Goal: Task Accomplishment & Management: Manage account settings

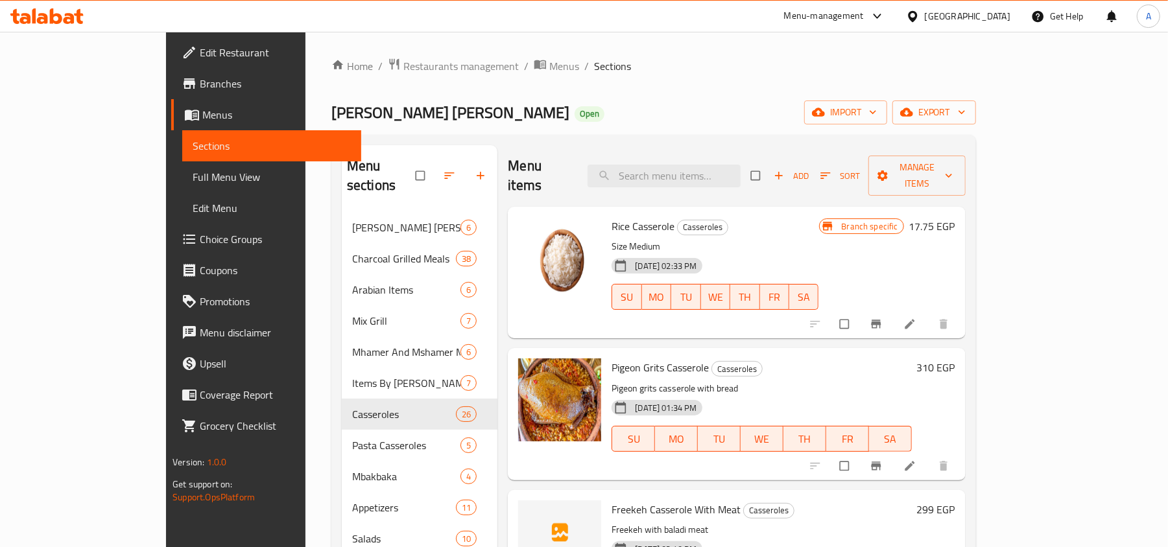
click at [704, 151] on div "Menu items Add Sort Manage items" at bounding box center [736, 176] width 457 height 62
click at [704, 172] on input "search" at bounding box center [664, 176] width 153 height 23
type input "ق"
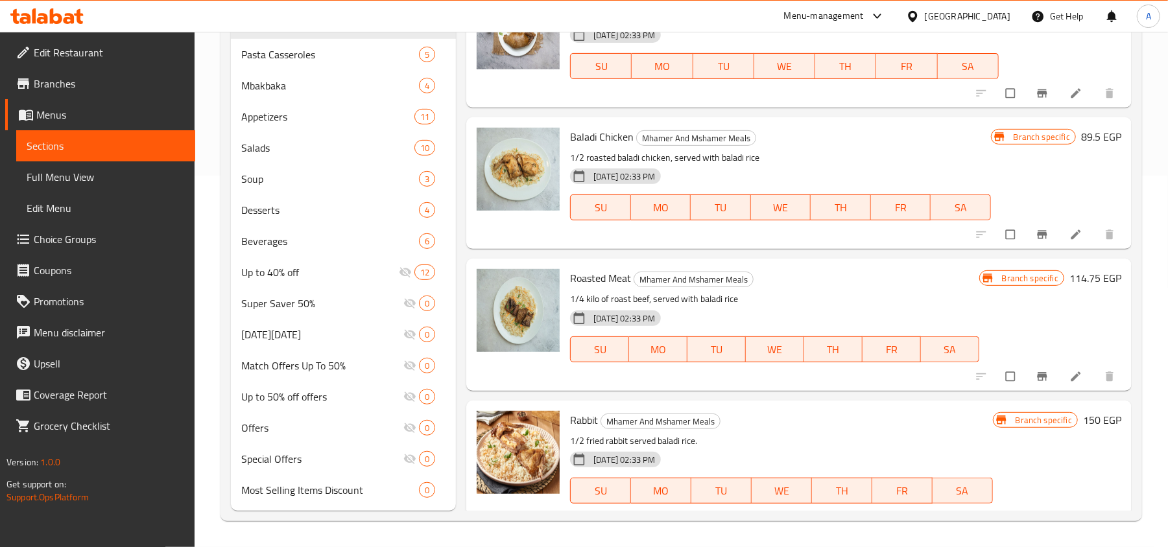
scroll to position [6695, 0]
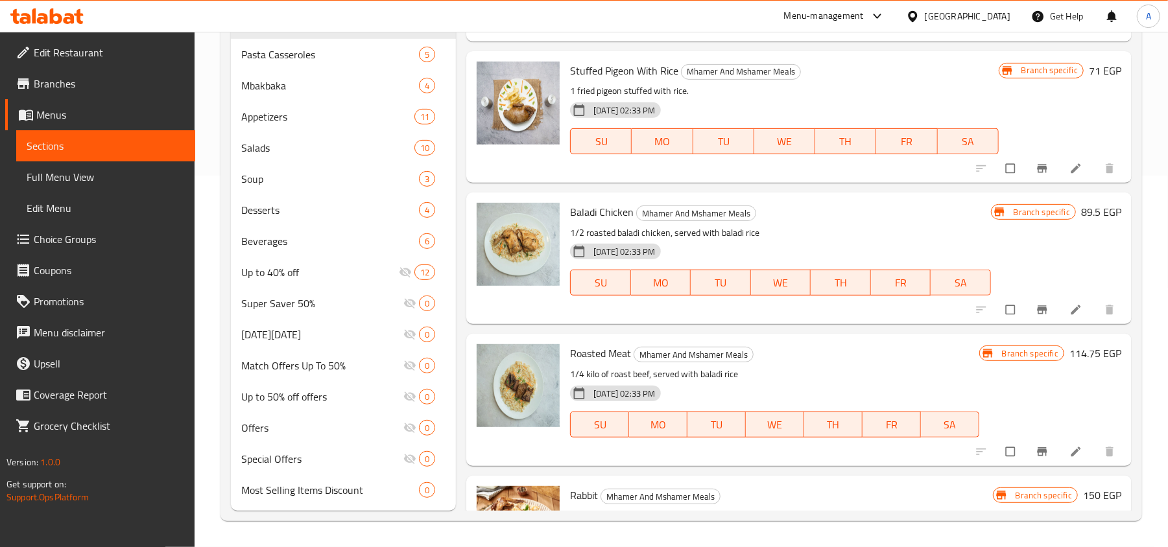
type input "rice"
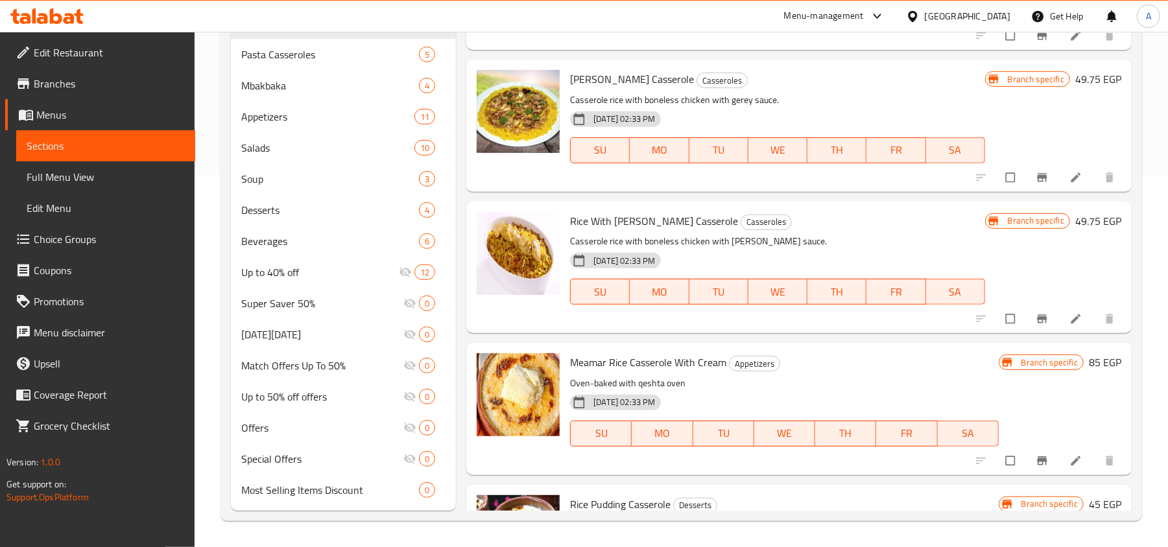
scroll to position [8080, 0]
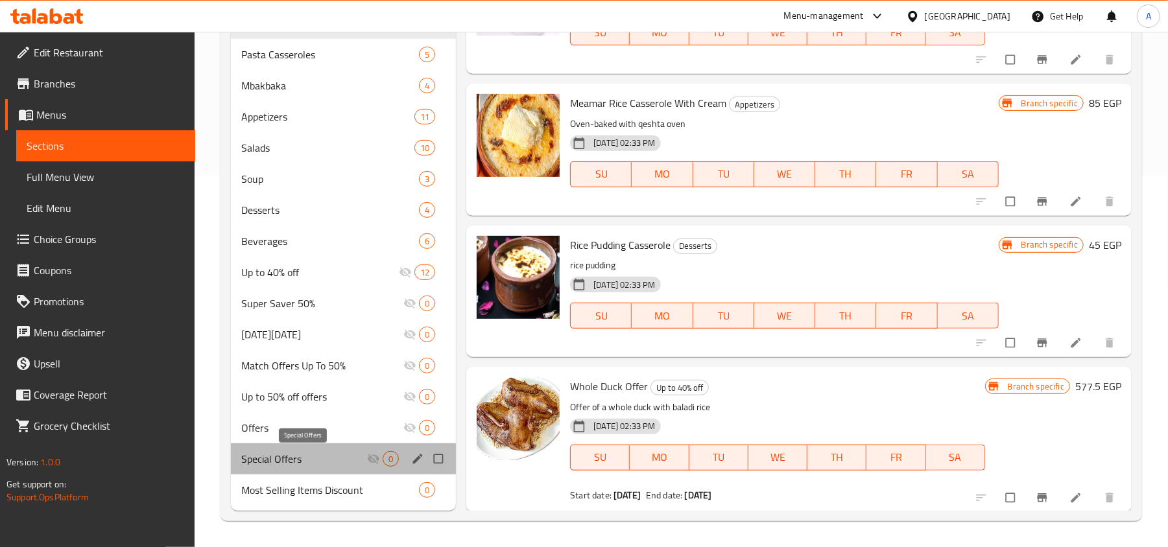
click at [279, 451] on span "Special Offers" at bounding box center [304, 459] width 126 height 16
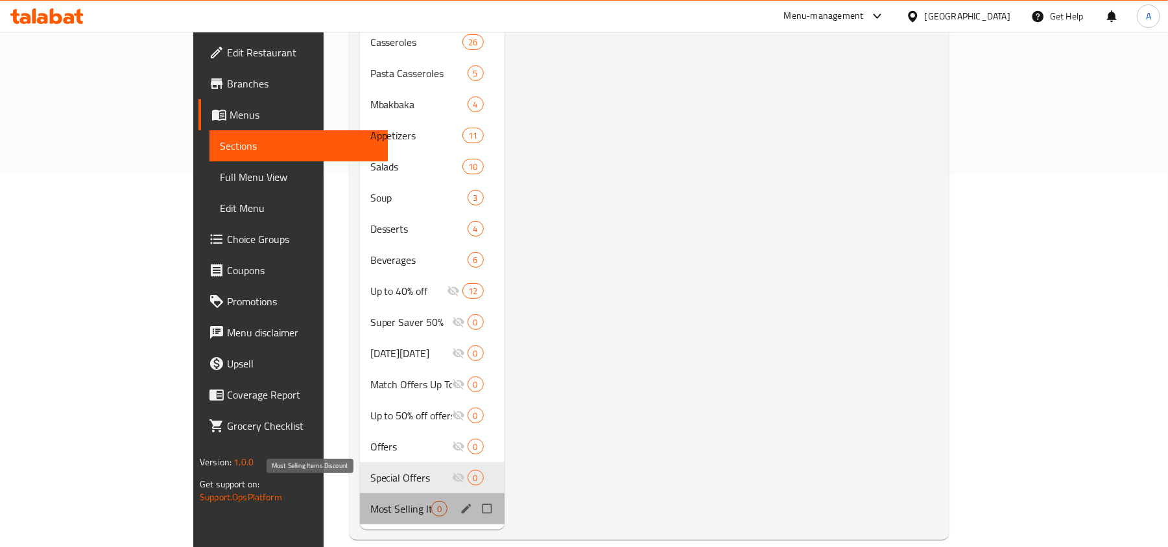
click at [370, 501] on span "Most Selling Items Discount" at bounding box center [400, 509] width 61 height 16
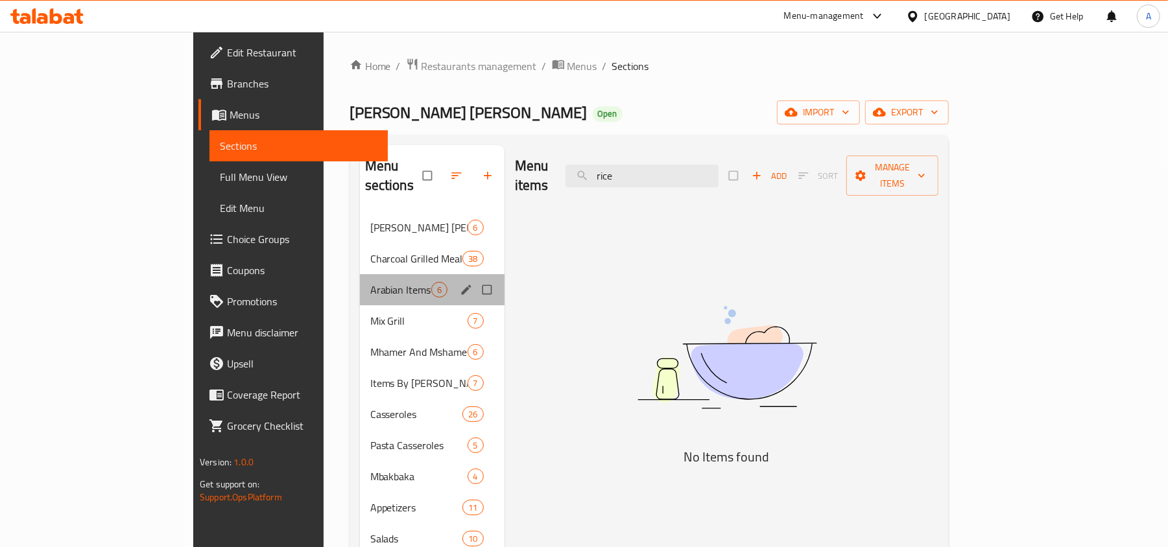
click at [360, 274] on div "Arabian Items 6" at bounding box center [432, 289] width 145 height 31
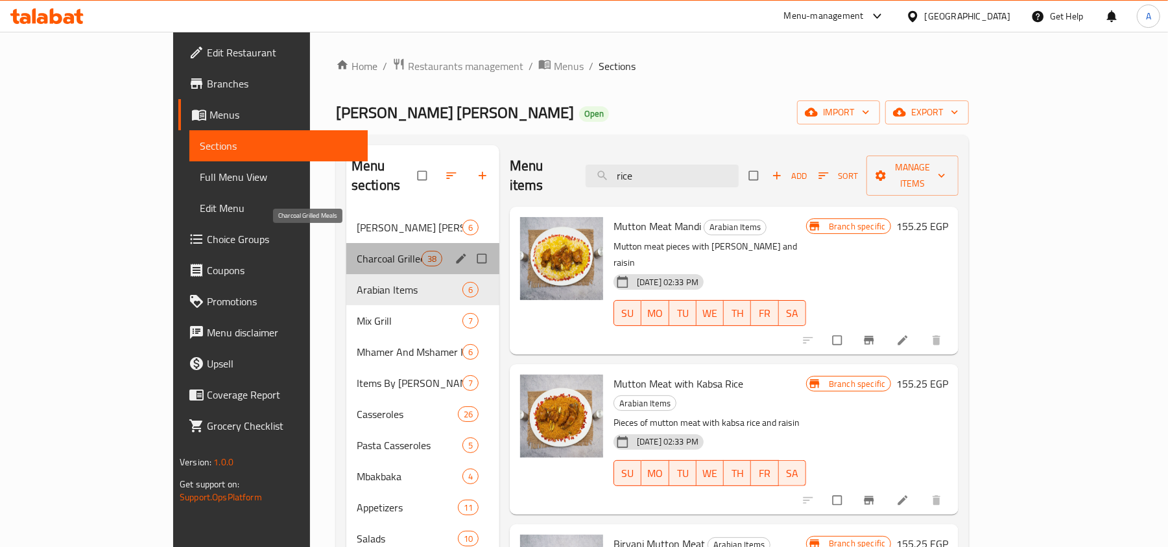
click at [357, 251] on span "Charcoal Grilled Meals" at bounding box center [389, 259] width 65 height 16
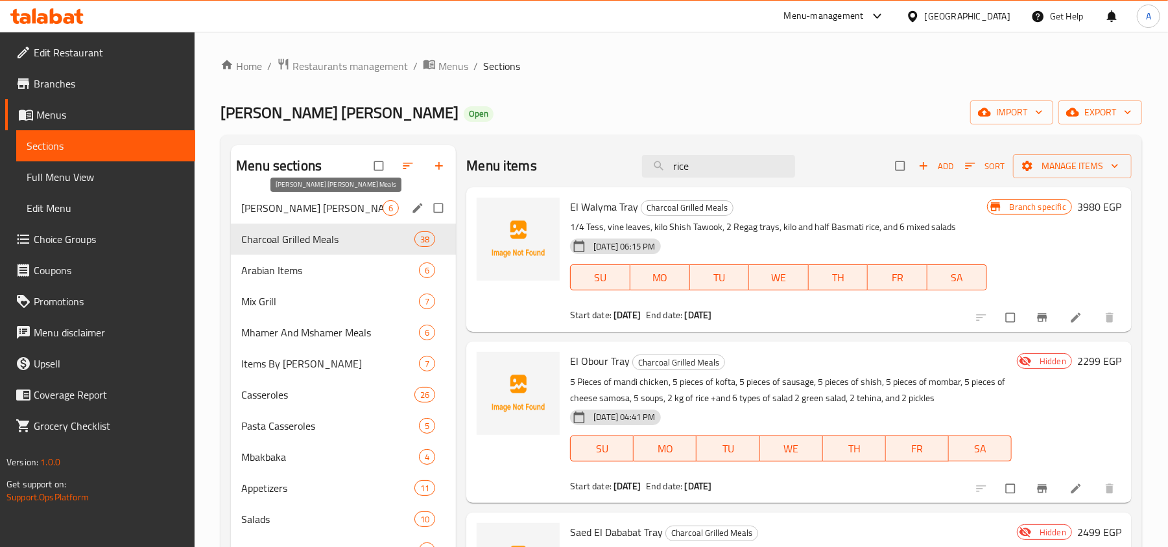
click at [318, 200] on div "[PERSON_NAME] [PERSON_NAME] Meals 6" at bounding box center [343, 208] width 225 height 31
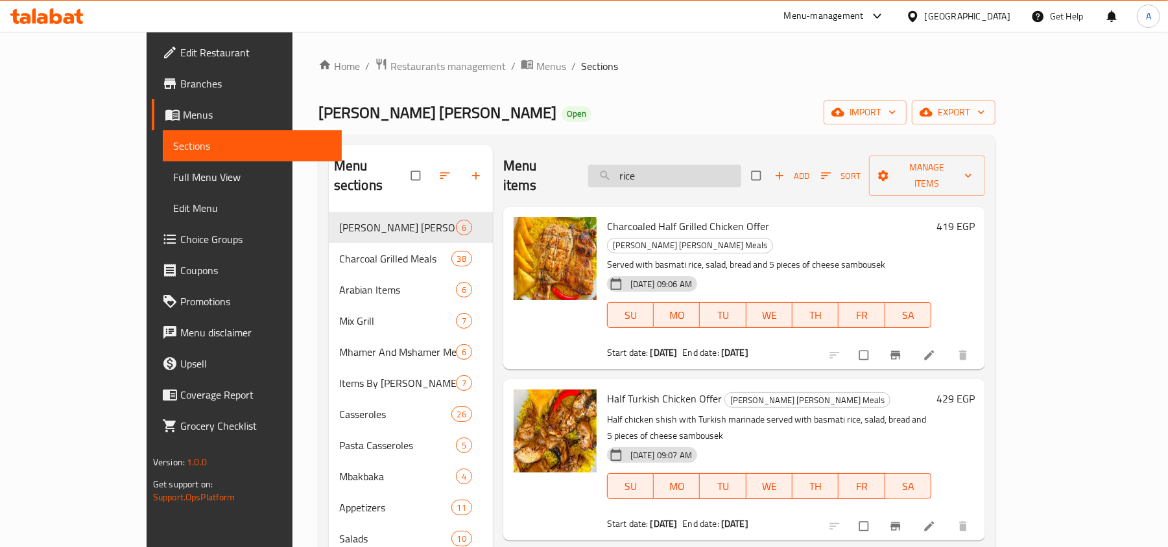
click at [699, 165] on input "rice" at bounding box center [664, 176] width 153 height 23
click at [673, 149] on div "Menu items rice Add Sort Manage items" at bounding box center [744, 176] width 482 height 62
click at [695, 170] on input "rice" at bounding box center [664, 176] width 153 height 23
paste input "rice"
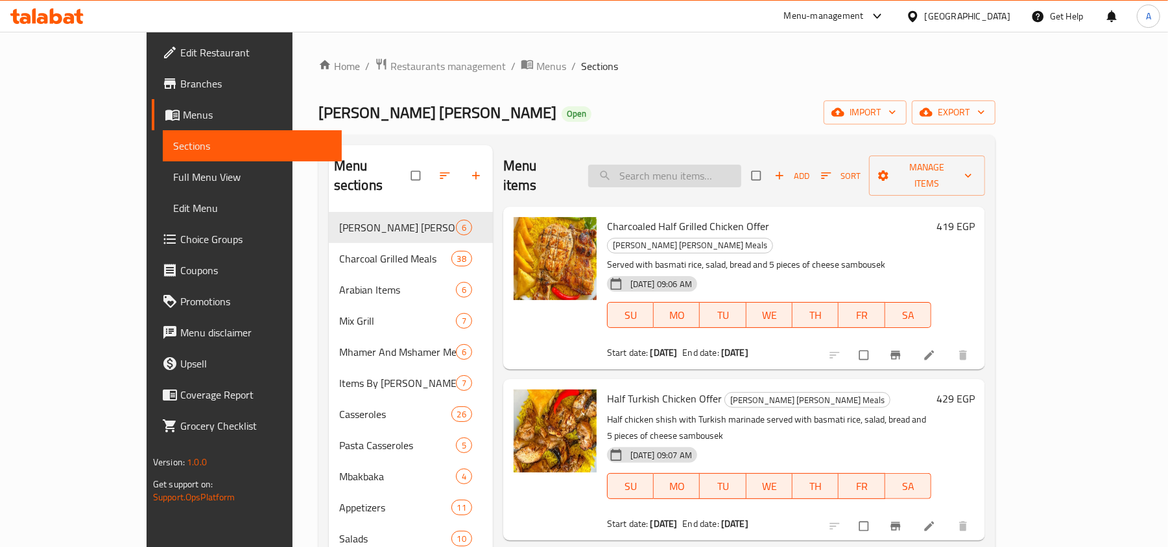
type input "rice"
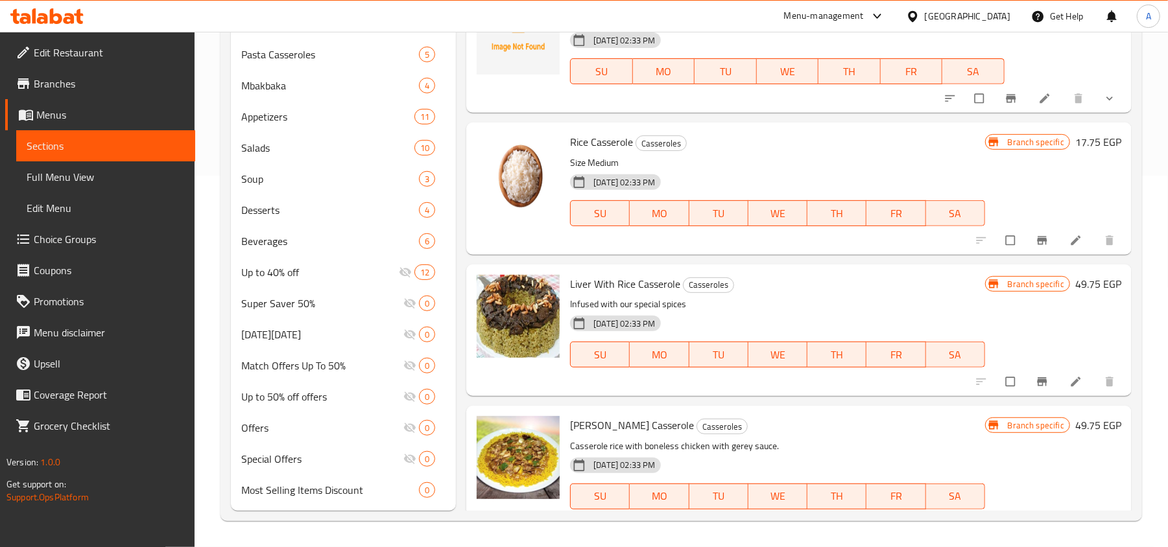
scroll to position [7561, 0]
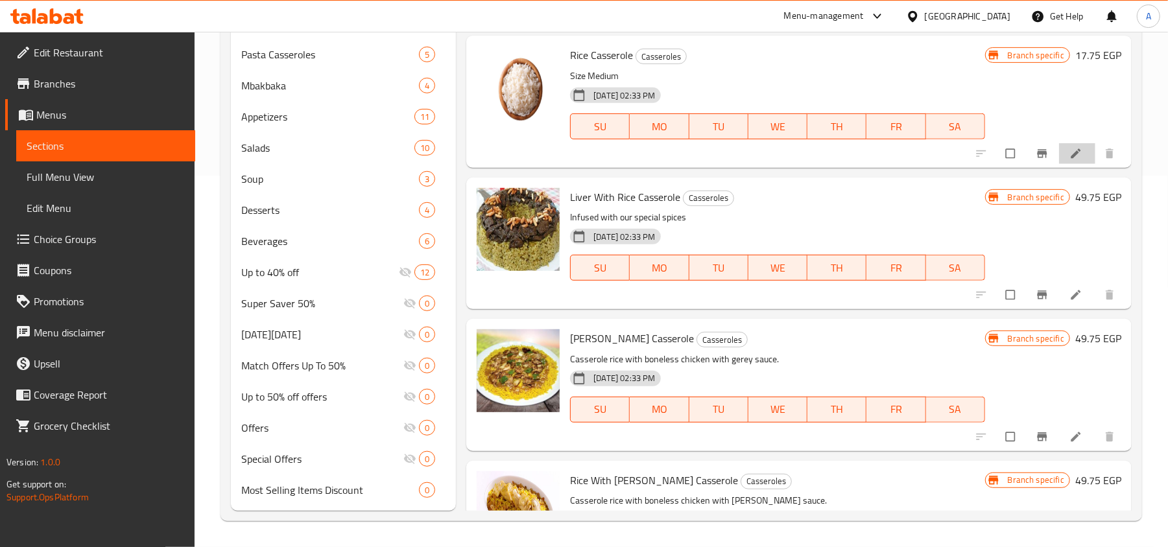
click at [1059, 158] on li at bounding box center [1077, 153] width 36 height 21
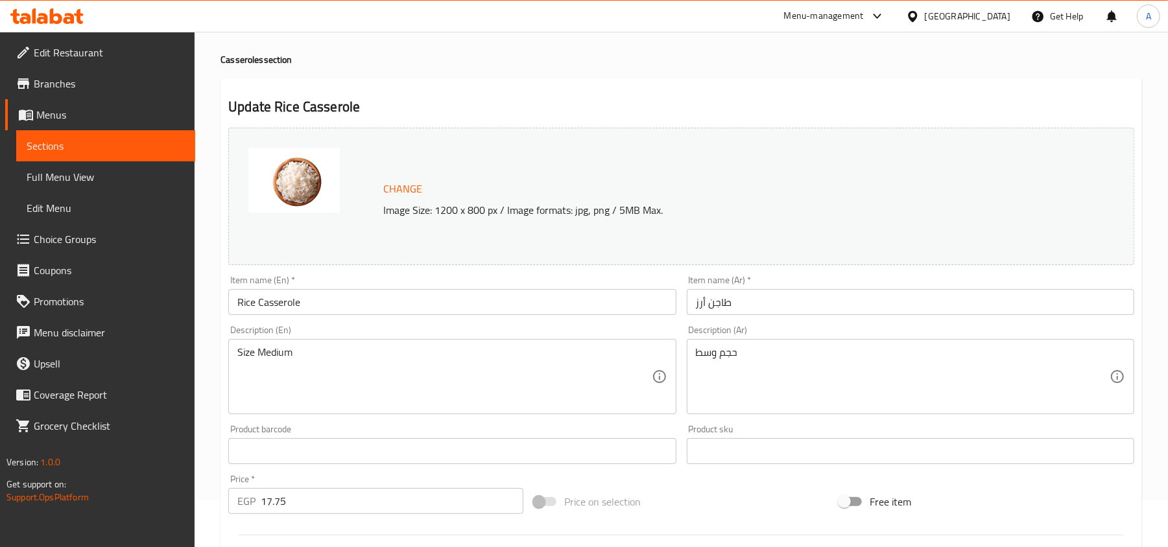
scroll to position [86, 0]
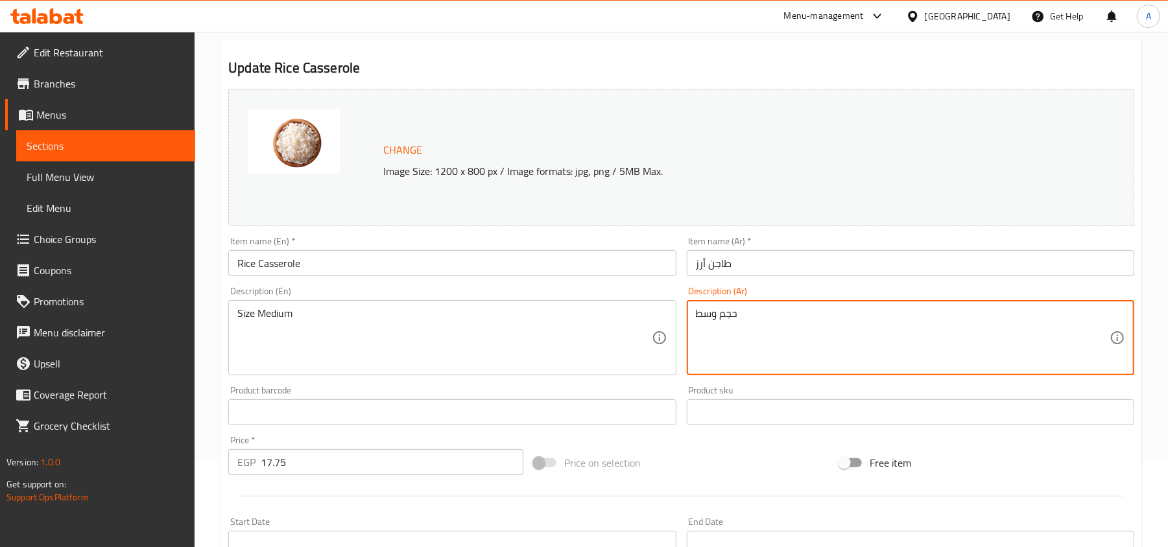
click at [318, 149] on img at bounding box center [293, 141] width 91 height 65
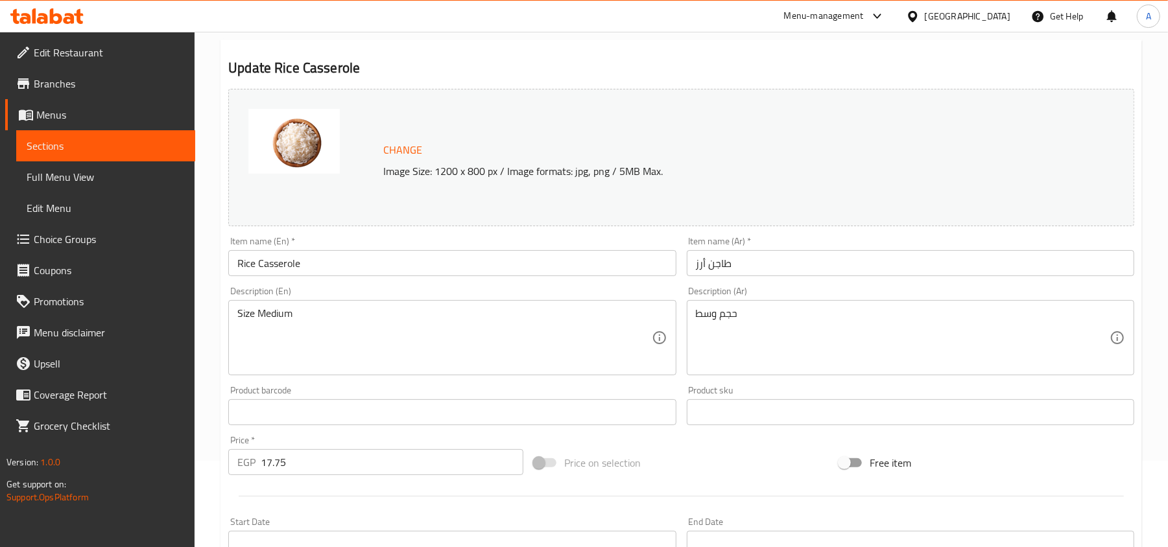
click at [84, 143] on span "Sections" at bounding box center [106, 146] width 158 height 16
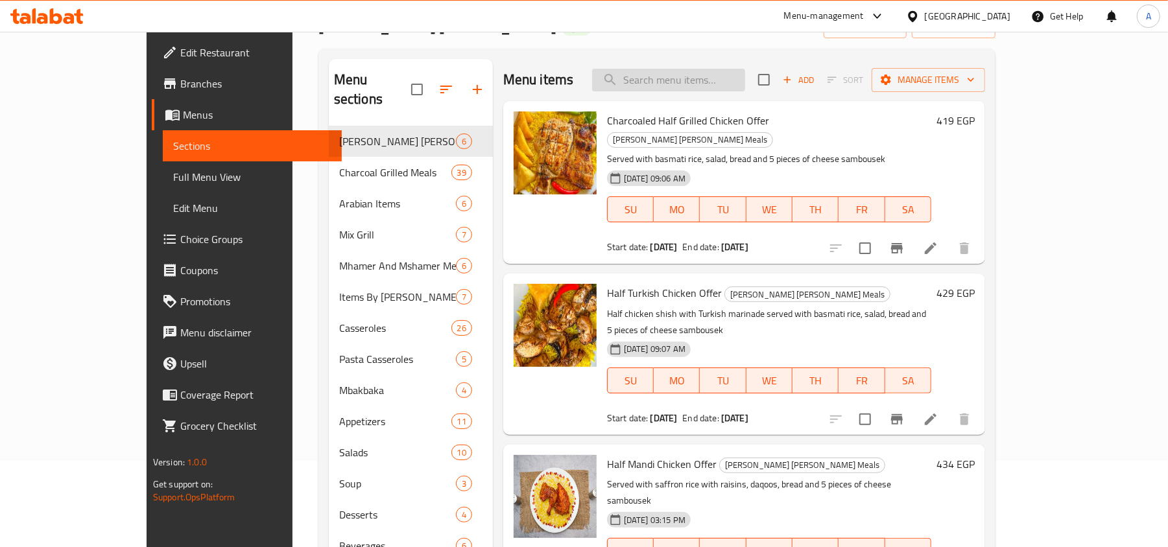
click at [745, 84] on input "search" at bounding box center [668, 80] width 153 height 23
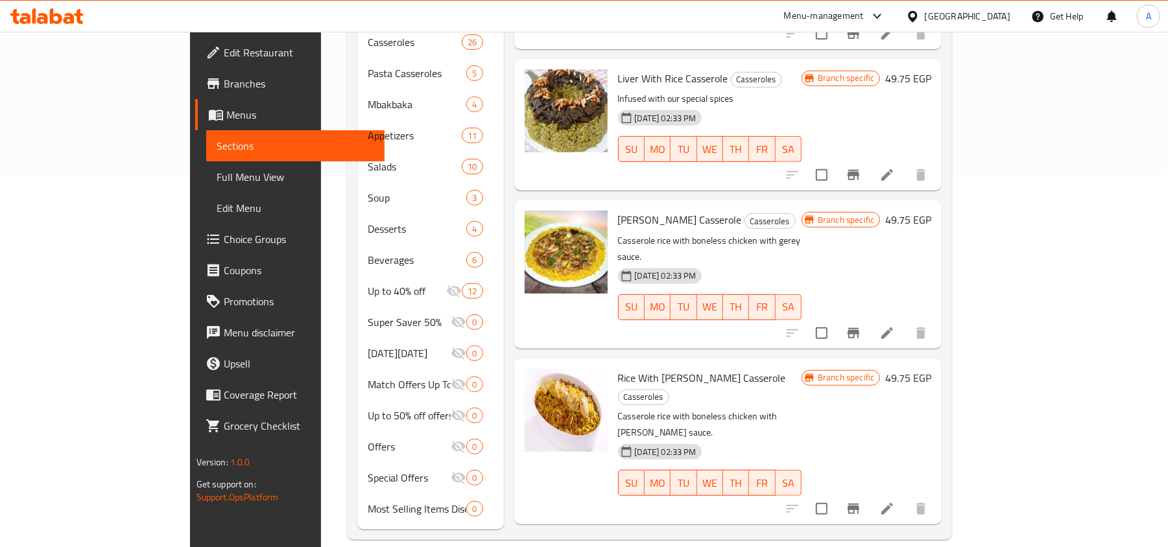
scroll to position [432, 0]
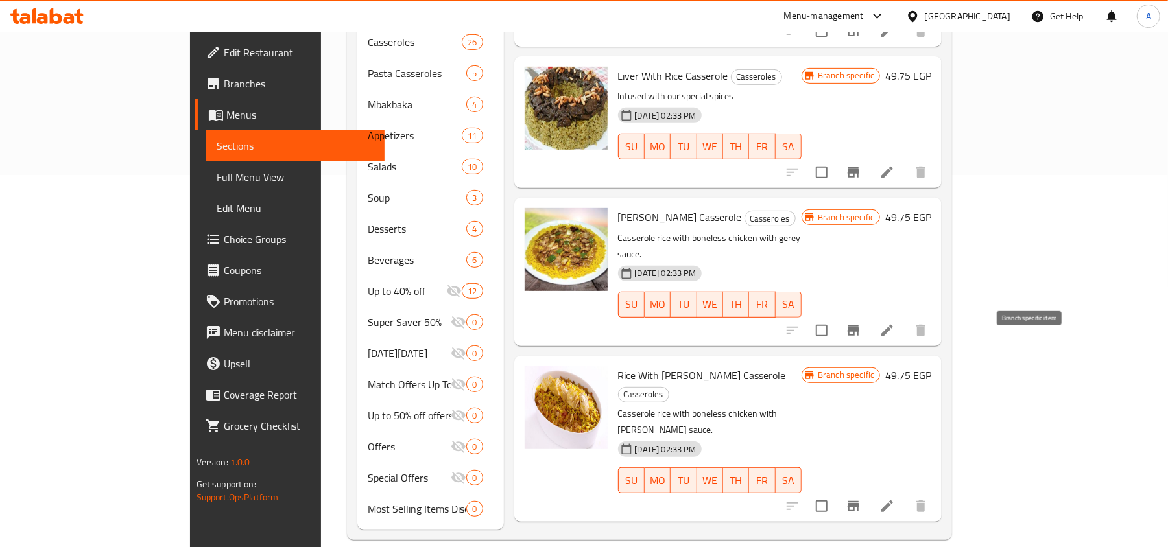
type input "رز"
click at [895, 499] on icon at bounding box center [888, 507] width 16 height 16
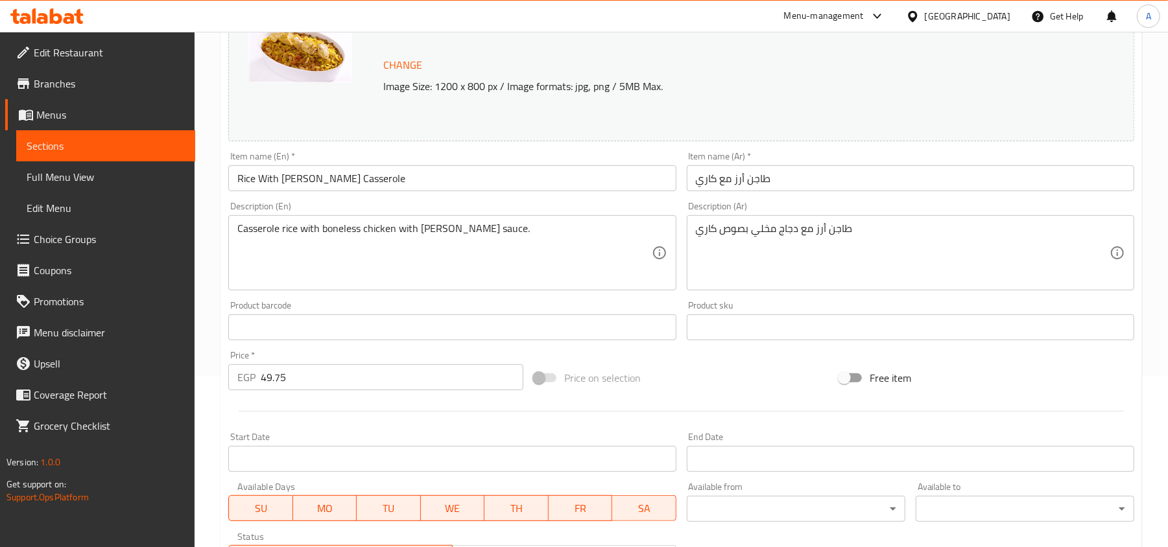
scroll to position [173, 0]
click at [94, 138] on span "Sections" at bounding box center [106, 146] width 158 height 16
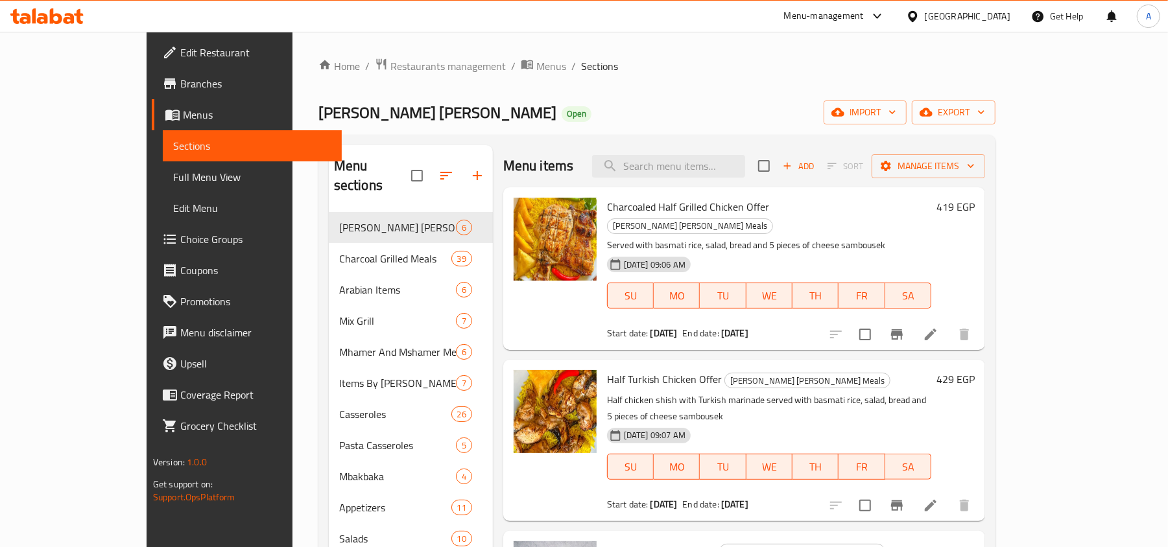
click at [755, 151] on div "Menu items Add Sort Manage items" at bounding box center [744, 166] width 482 height 42
click at [745, 167] on input "search" at bounding box center [668, 166] width 153 height 23
type input "ق"
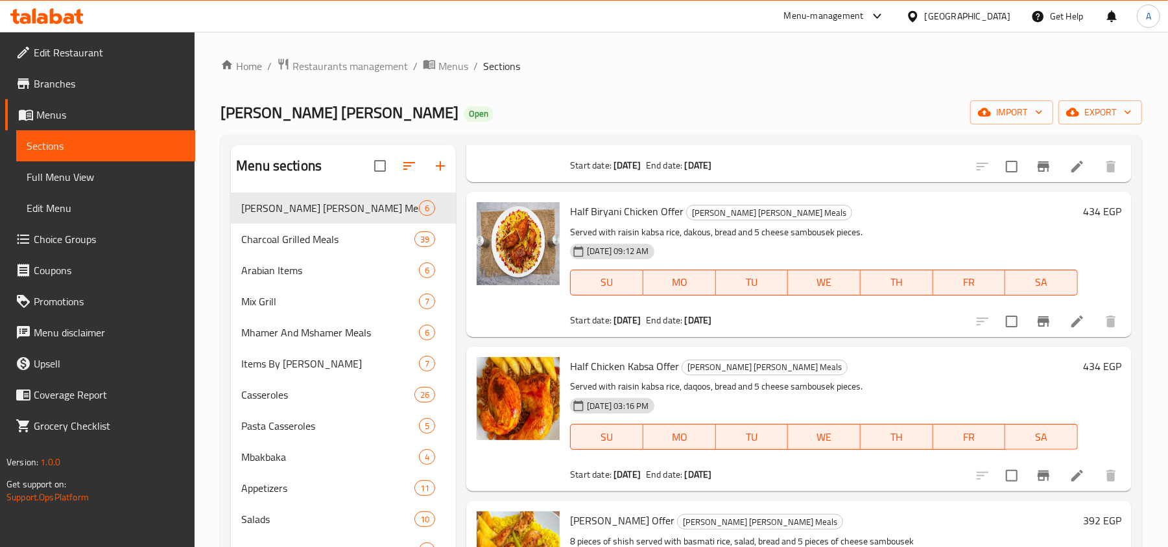
type input "rice"
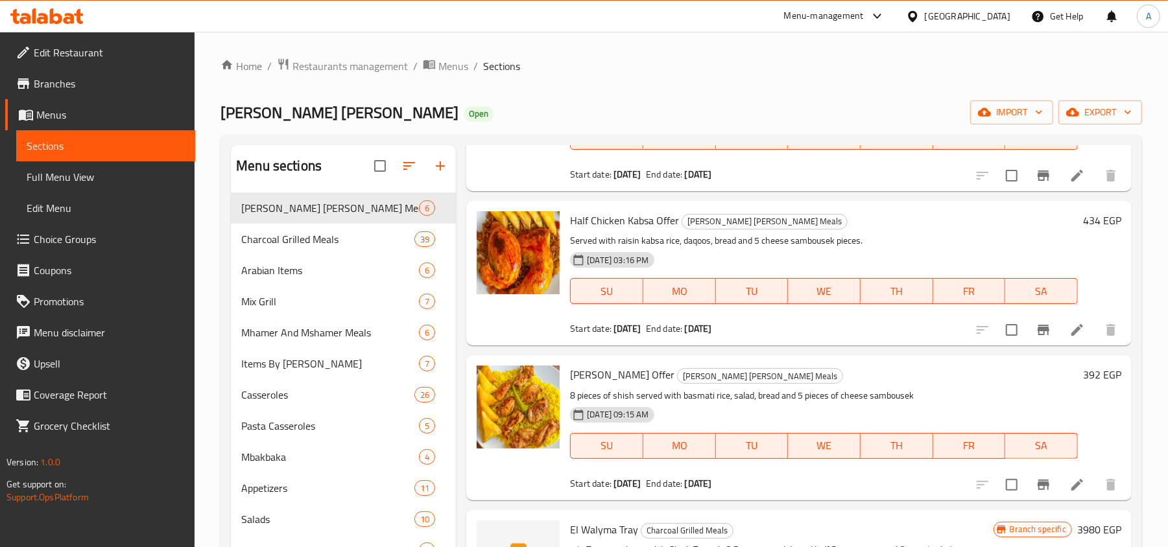
drag, startPoint x: 758, startPoint y: 297, endPoint x: 805, endPoint y: 588, distance: 294.3
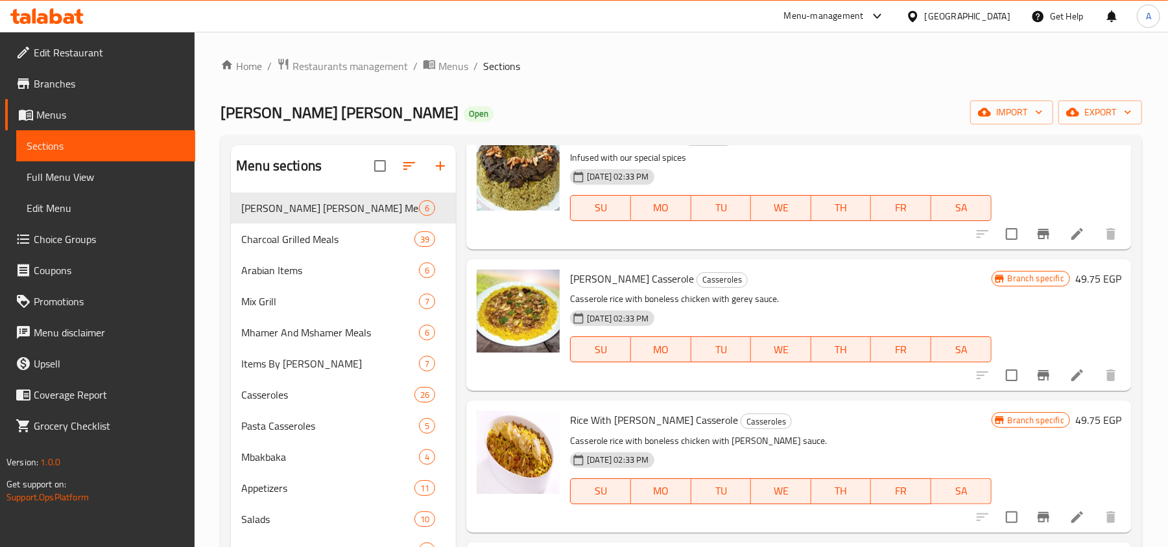
scroll to position [8164, 0]
click at [1059, 379] on li at bounding box center [1077, 374] width 36 height 23
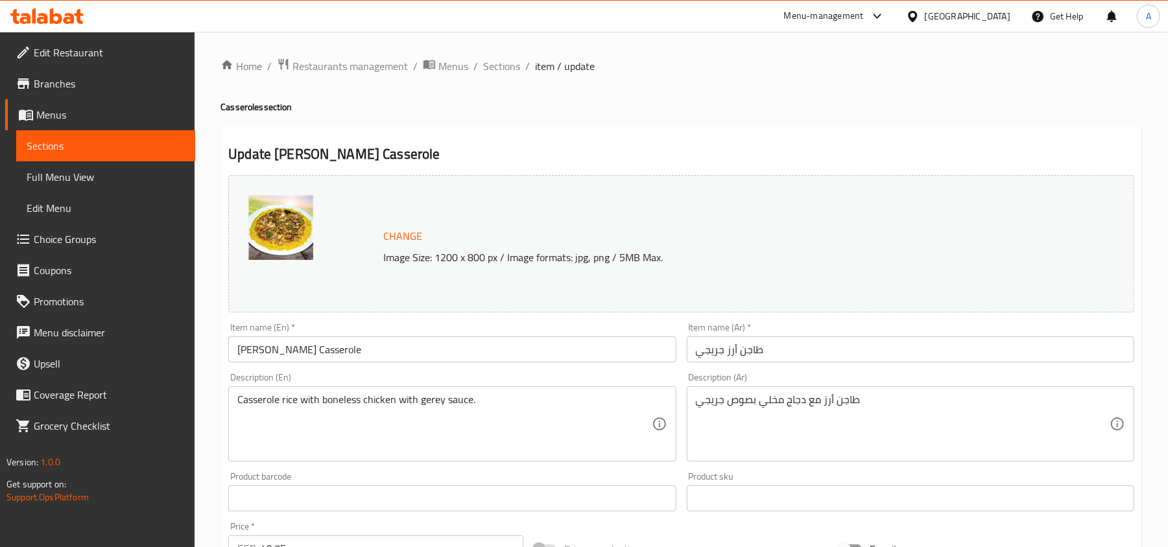
click at [112, 141] on span "Sections" at bounding box center [106, 146] width 158 height 16
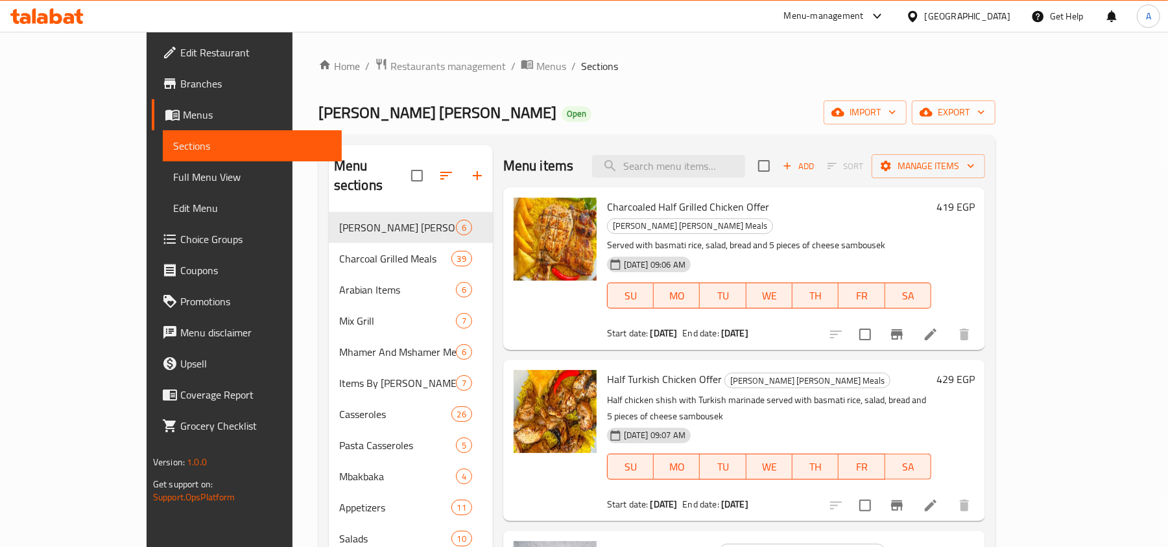
click at [745, 164] on input "search" at bounding box center [668, 166] width 153 height 23
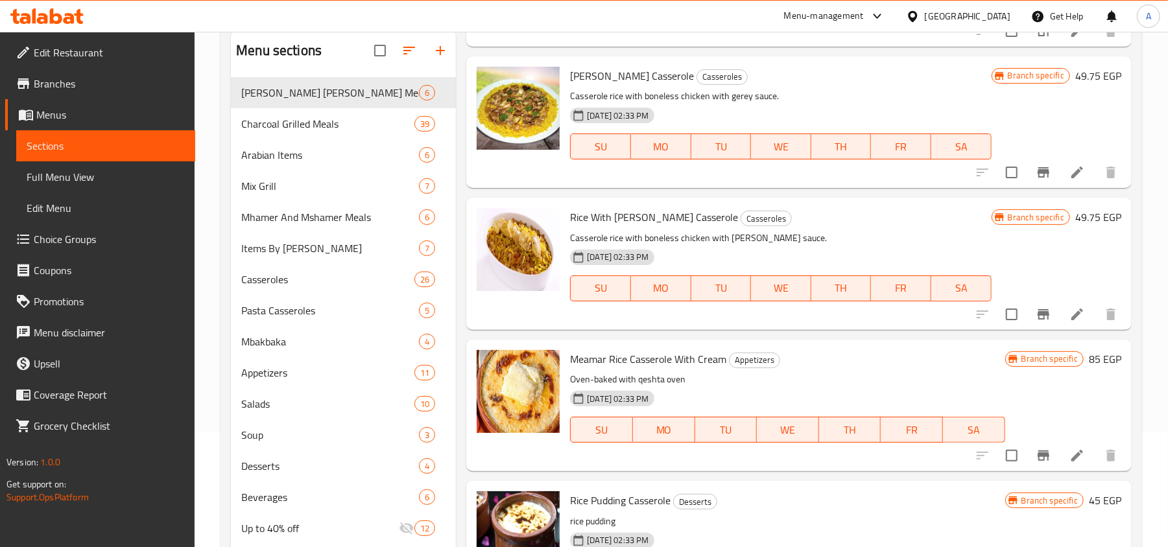
scroll to position [173, 0]
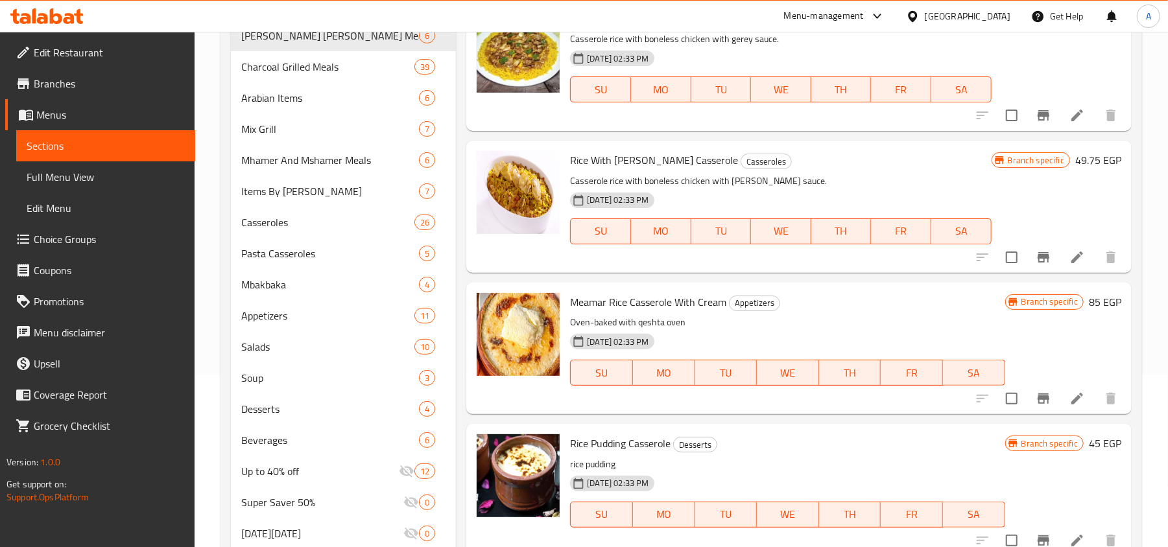
type input "rice"
click at [625, 163] on span "Rice With [PERSON_NAME] Casserole" at bounding box center [654, 159] width 168 height 19
click at [664, 302] on span "Meamar Rice Casserole With Cream" at bounding box center [648, 302] width 156 height 19
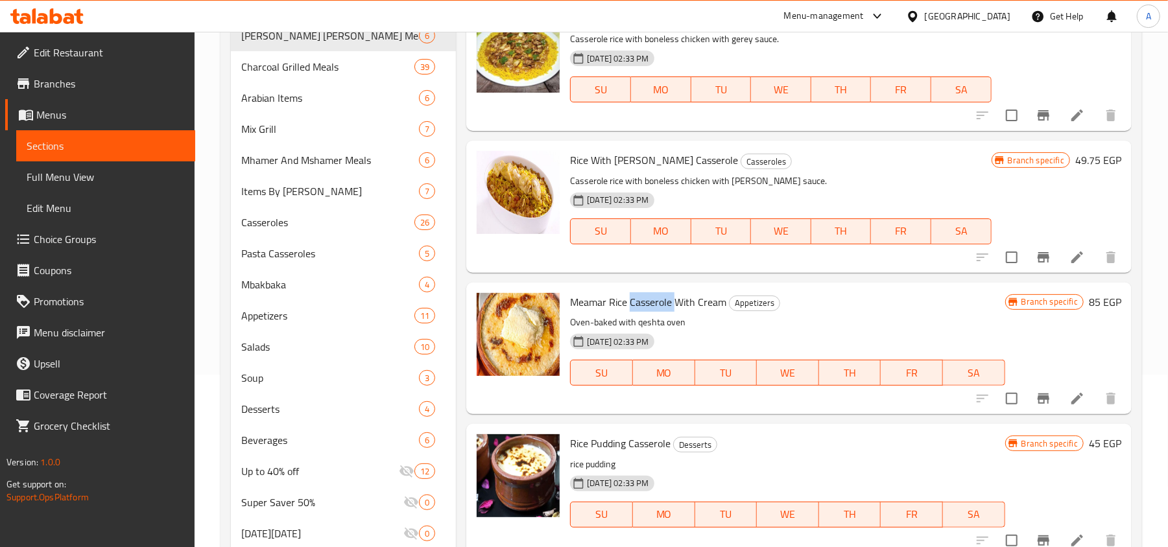
click at [664, 302] on span "Meamar Rice Casserole With Cream" at bounding box center [648, 302] width 156 height 19
click at [618, 302] on span "Meamar Rice Casserole With Cream" at bounding box center [648, 302] width 156 height 19
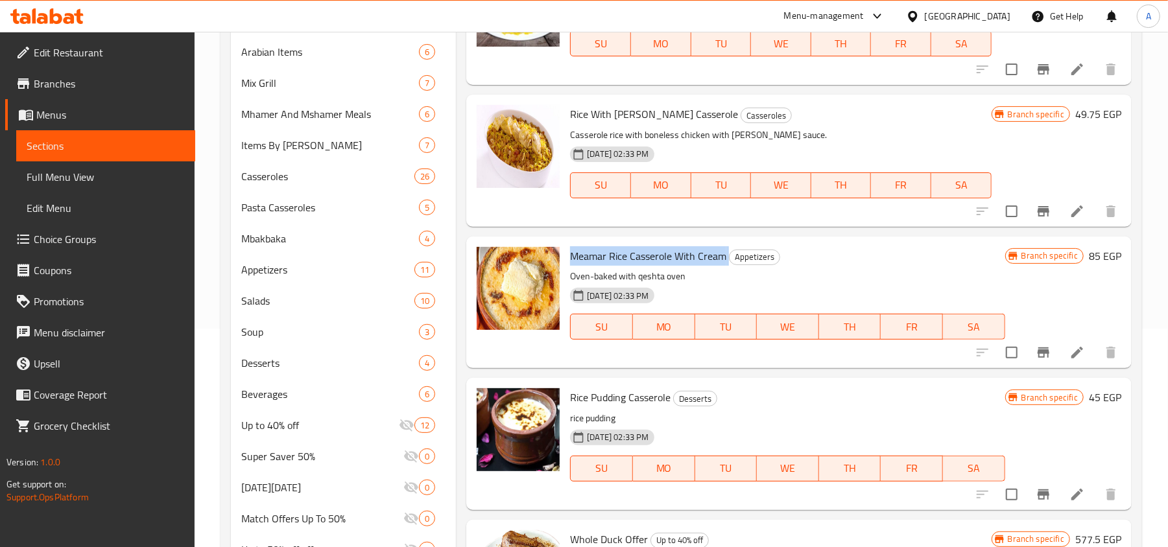
scroll to position [259, 0]
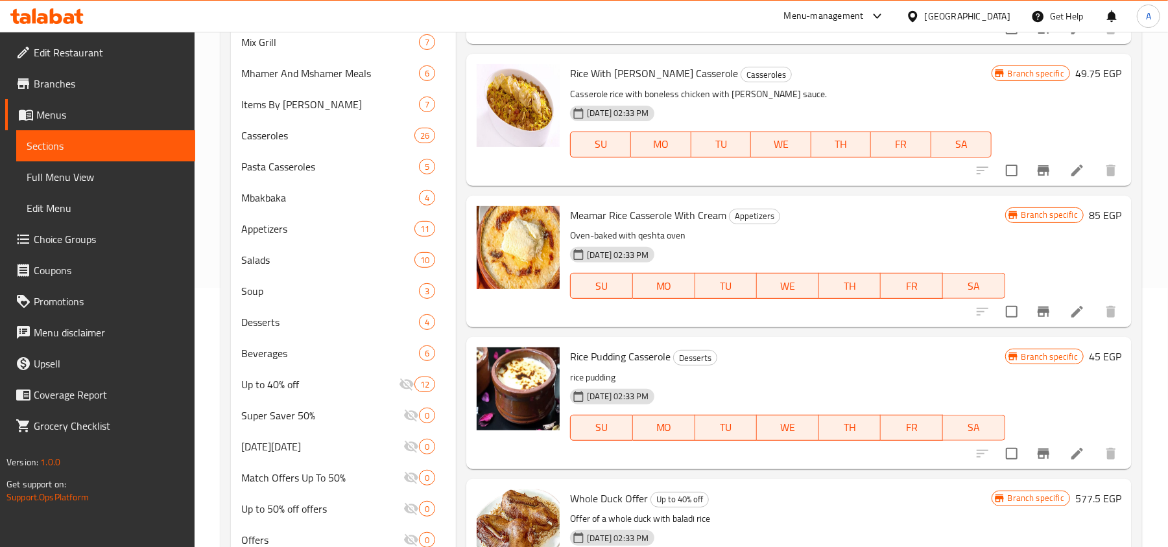
click at [627, 365] on span "Rice Pudding Casserole" at bounding box center [620, 356] width 101 height 19
click at [629, 361] on span "Rice Pudding Casserole" at bounding box center [620, 356] width 101 height 19
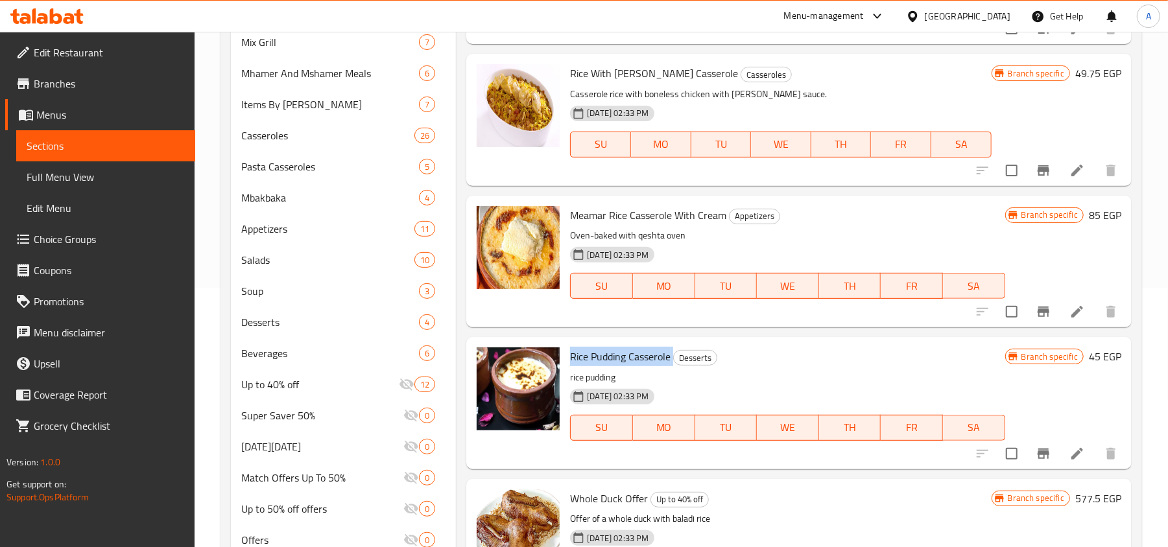
click at [629, 361] on span "Rice Pudding Casserole" at bounding box center [620, 356] width 101 height 19
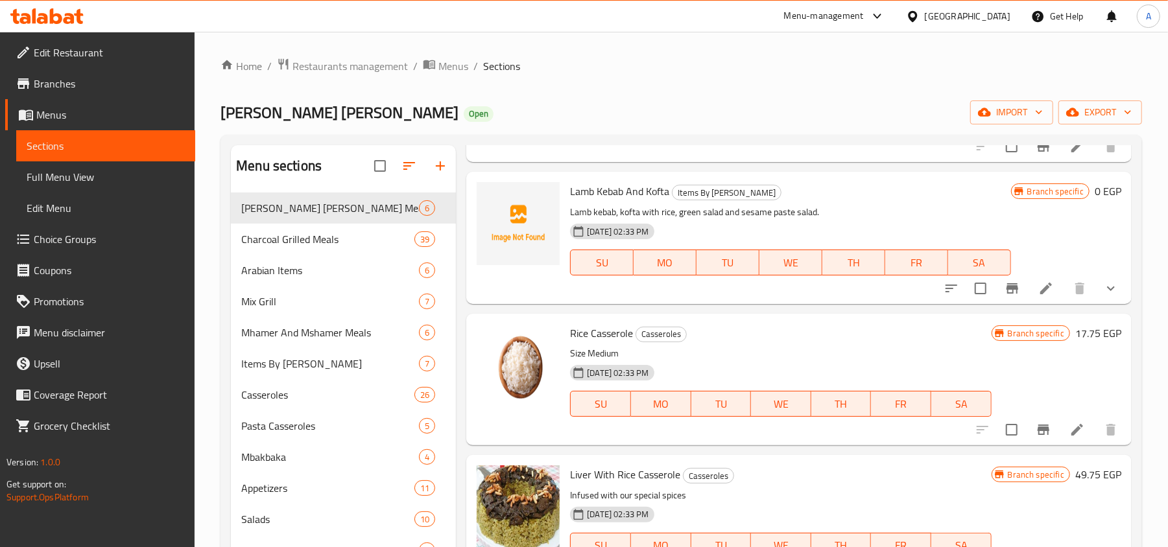
scroll to position [7818, 0]
